Goal: Transaction & Acquisition: Purchase product/service

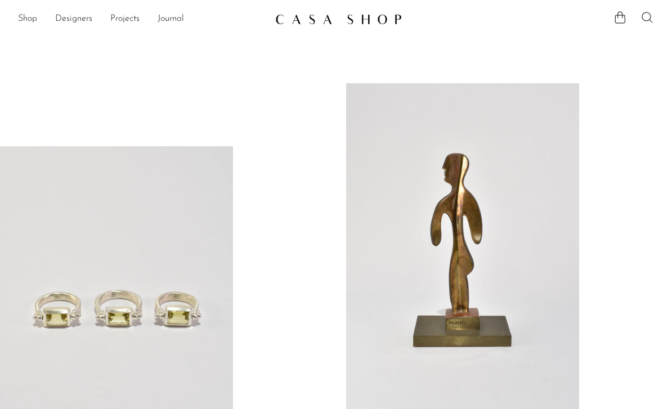
click at [646, 24] on icon at bounding box center [648, 18] width 14 height 14
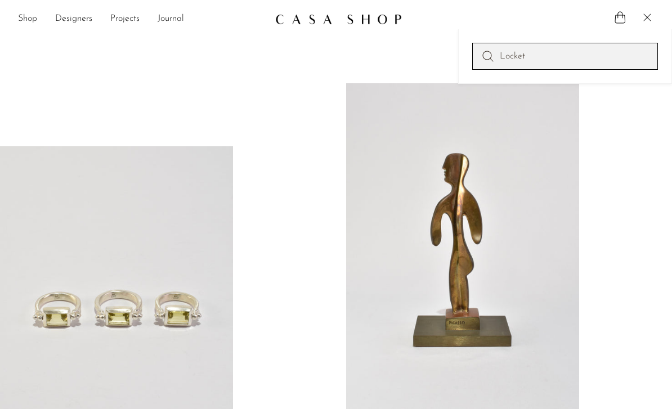
type input "Locket"
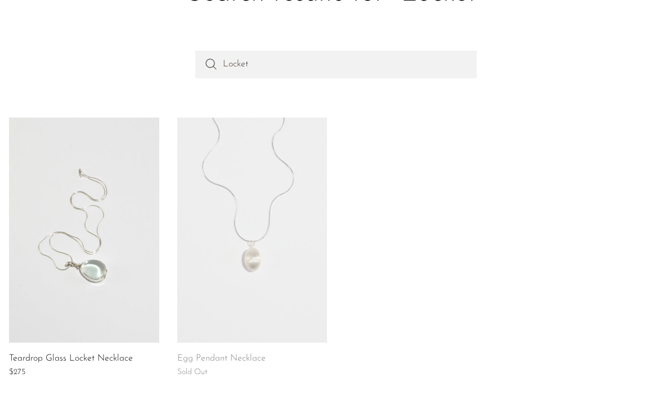
scroll to position [92, 0]
click at [65, 290] on link at bounding box center [84, 230] width 150 height 225
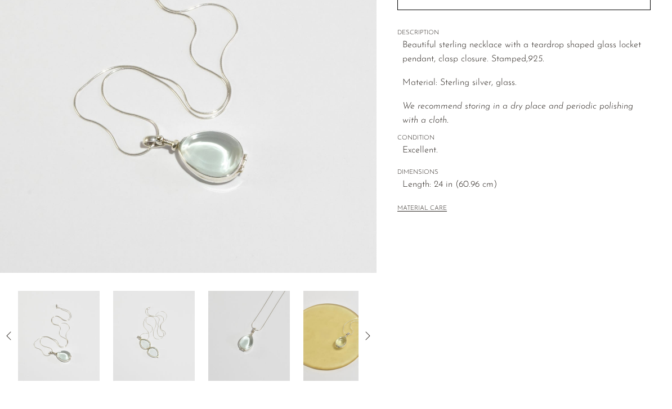
scroll to position [209, 0]
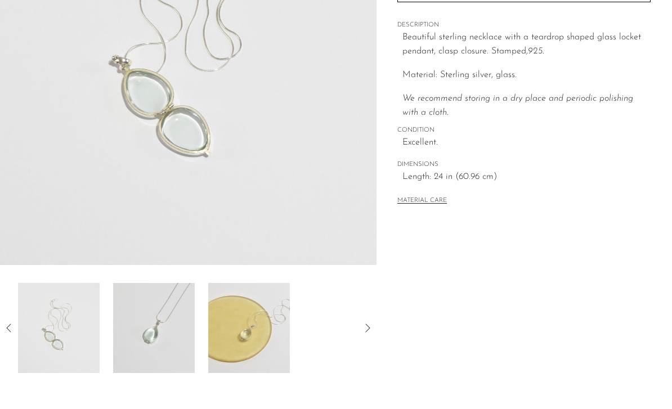
click at [51, 339] on img at bounding box center [59, 328] width 82 height 90
click at [5, 325] on icon at bounding box center [9, 328] width 14 height 14
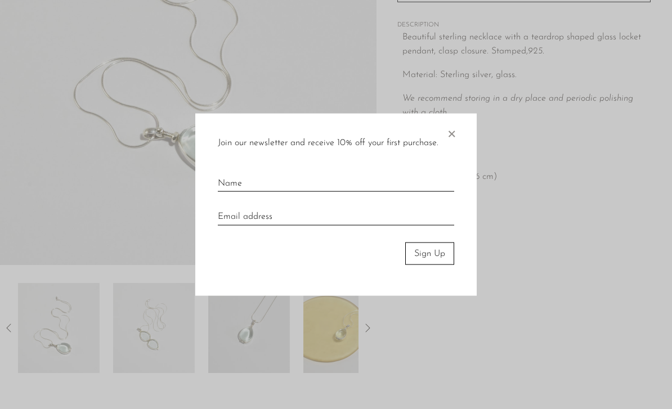
click at [57, 341] on div at bounding box center [336, 204] width 672 height 409
click at [449, 146] on span "×" at bounding box center [451, 131] width 11 height 36
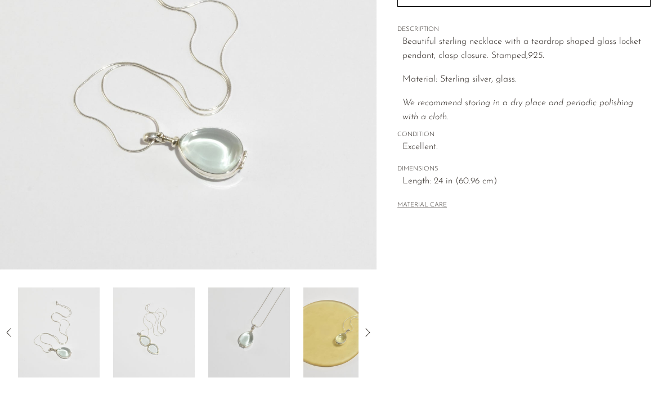
scroll to position [203, 0]
